Goal: Information Seeking & Learning: Learn about a topic

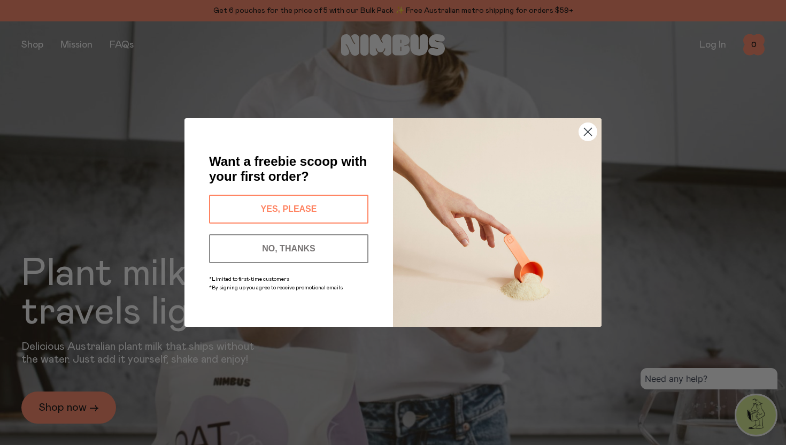
click at [334, 251] on button "NO, THANKS" at bounding box center [288, 248] width 159 height 29
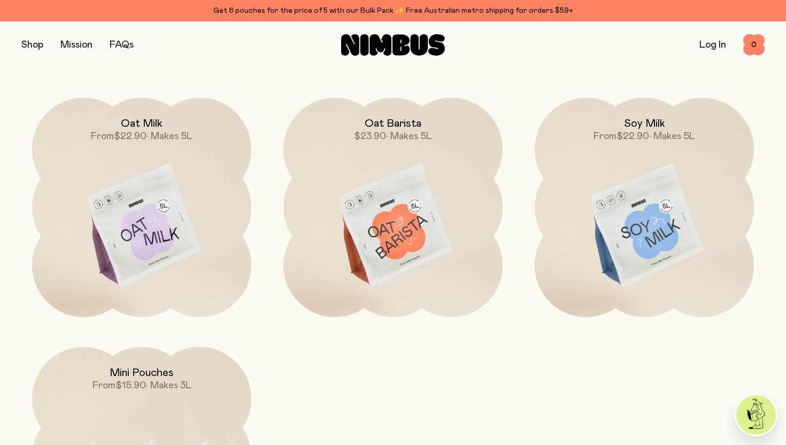
scroll to position [918, 0]
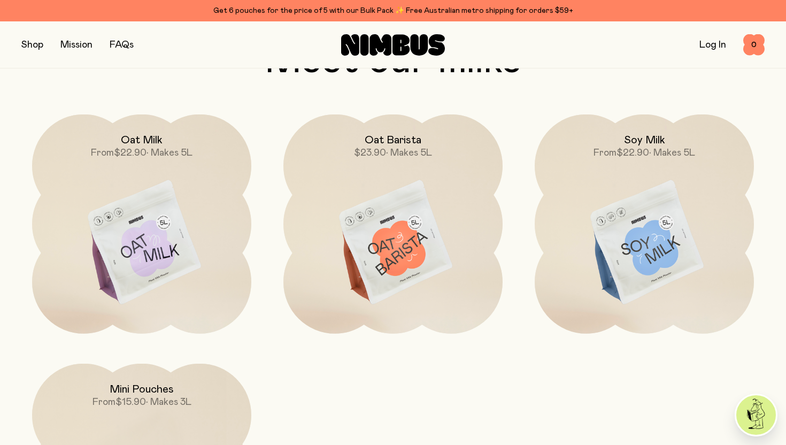
click at [39, 45] on button "button" at bounding box center [32, 44] width 22 height 15
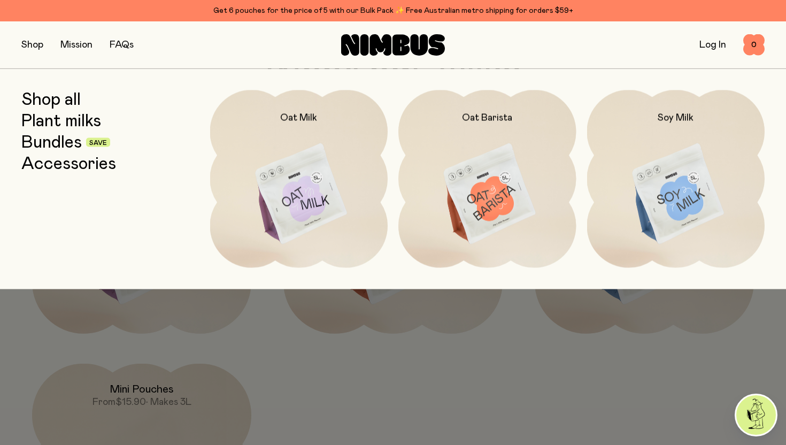
click at [29, 47] on button "button" at bounding box center [32, 44] width 22 height 15
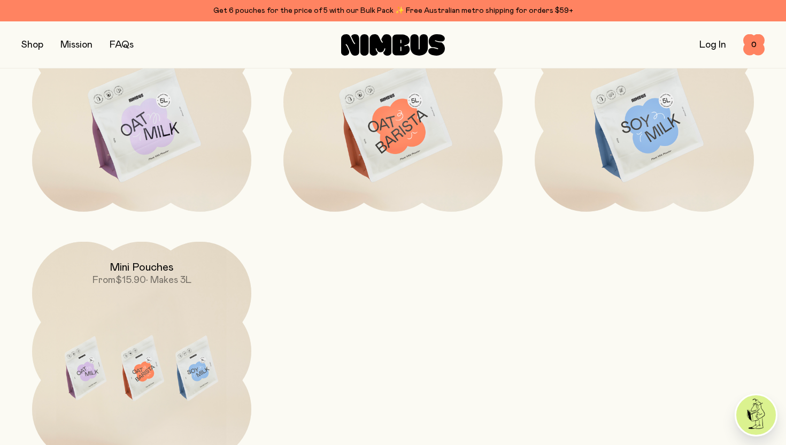
scroll to position [1040, 0]
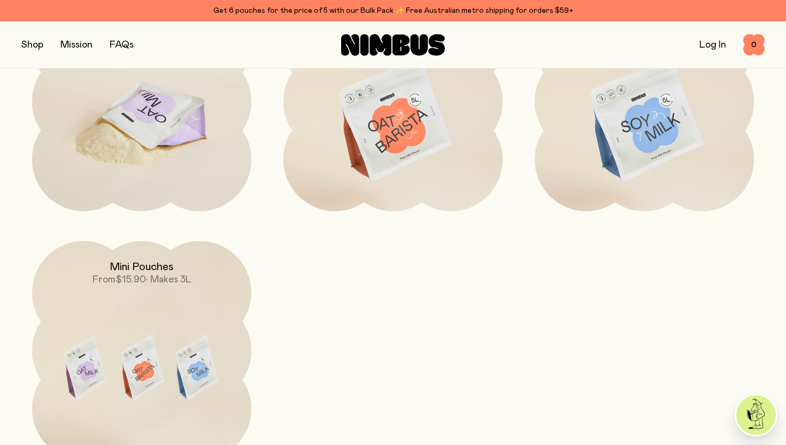
click at [187, 190] on img at bounding box center [141, 121] width 219 height 258
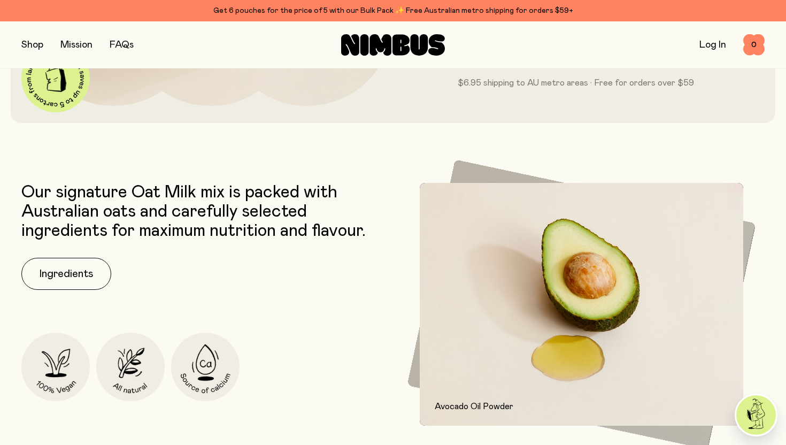
scroll to position [359, 0]
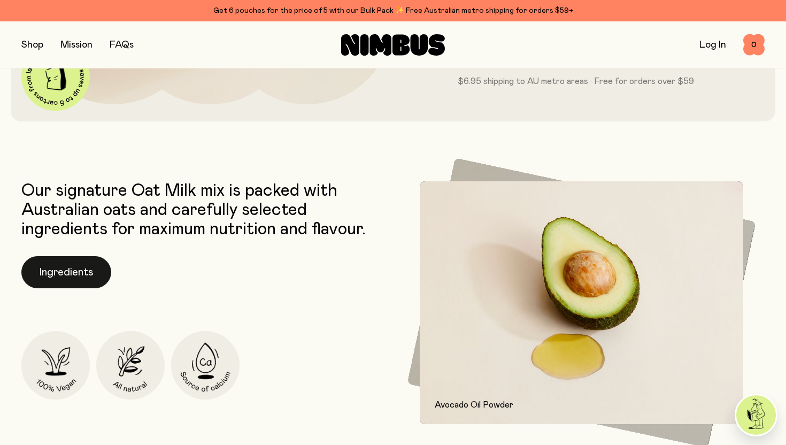
click at [89, 274] on button "Ingredients" at bounding box center [66, 272] width 90 height 32
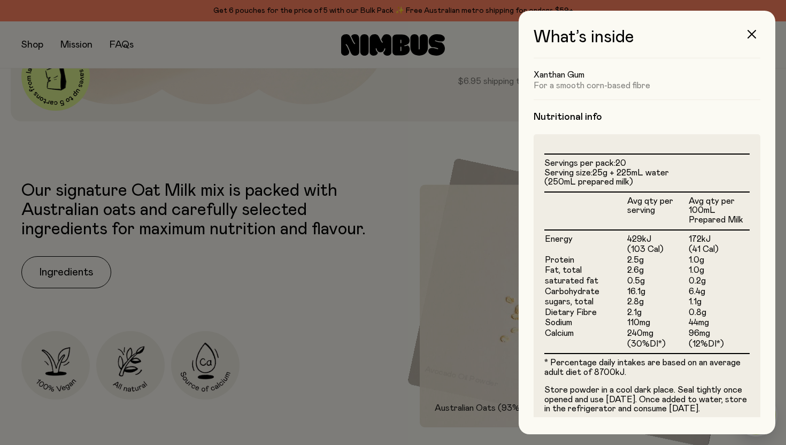
scroll to position [257, 0]
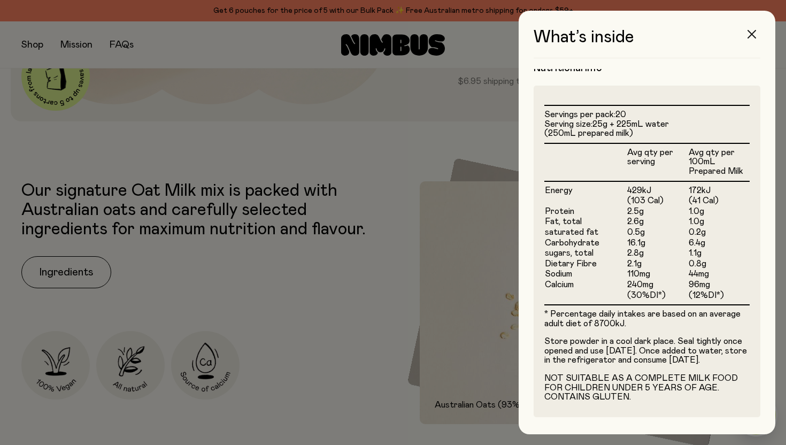
click at [744, 28] on button "button" at bounding box center [752, 34] width 26 height 26
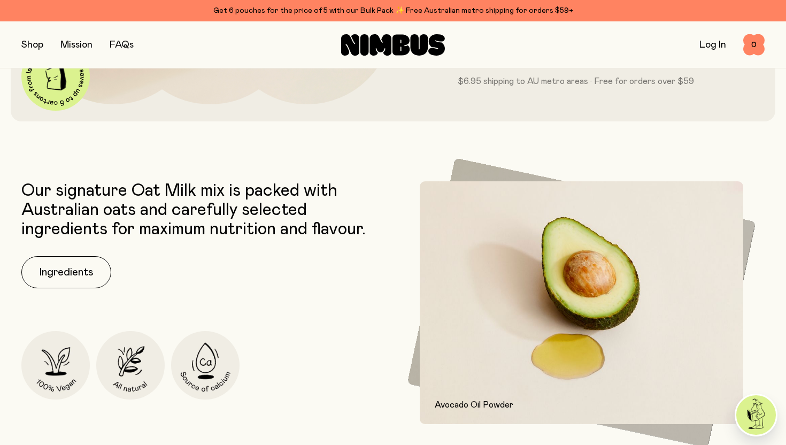
scroll to position [0, 0]
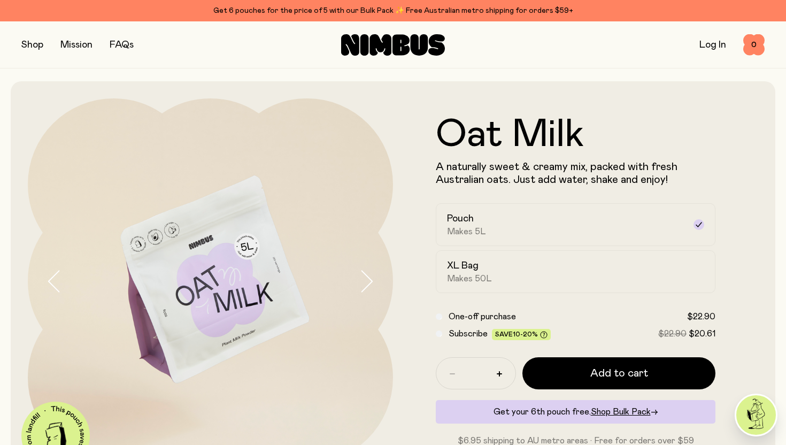
click at [395, 45] on icon at bounding box center [401, 44] width 17 height 21
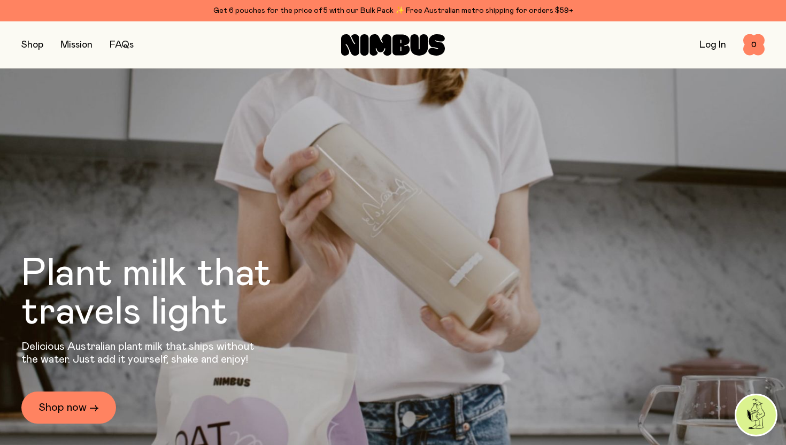
click at [86, 42] on link "Mission" at bounding box center [76, 45] width 32 height 10
